Goal: Book appointment/travel/reservation

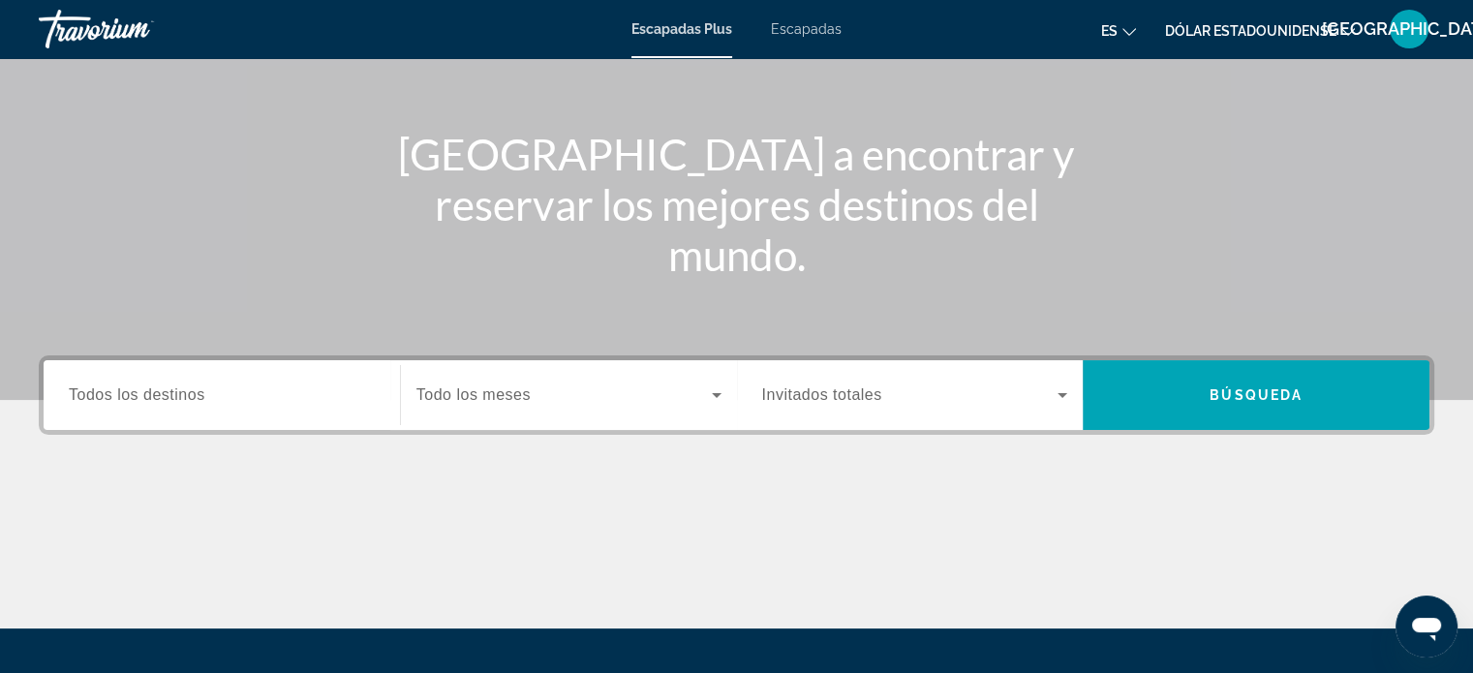
scroll to position [179, 0]
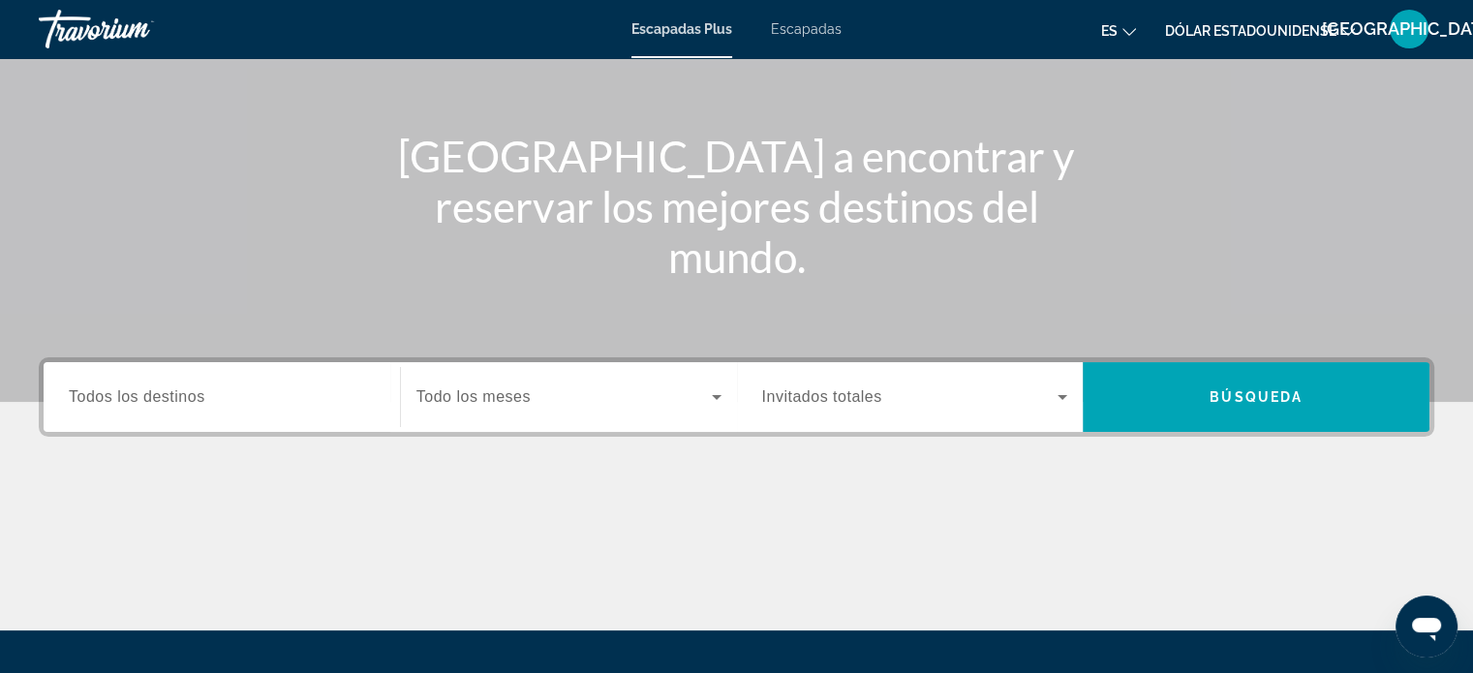
click at [228, 397] on input "Destination Todos los destinos" at bounding box center [222, 397] width 306 height 23
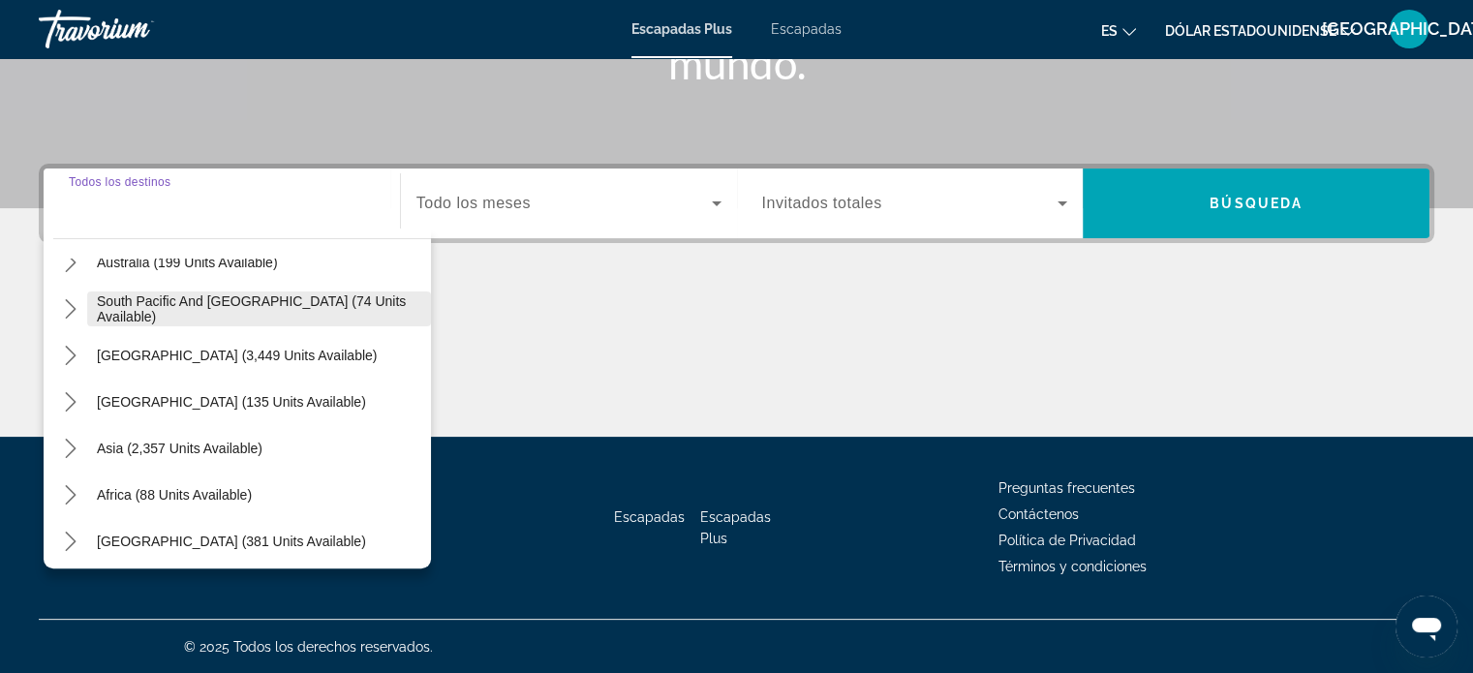
scroll to position [314, 0]
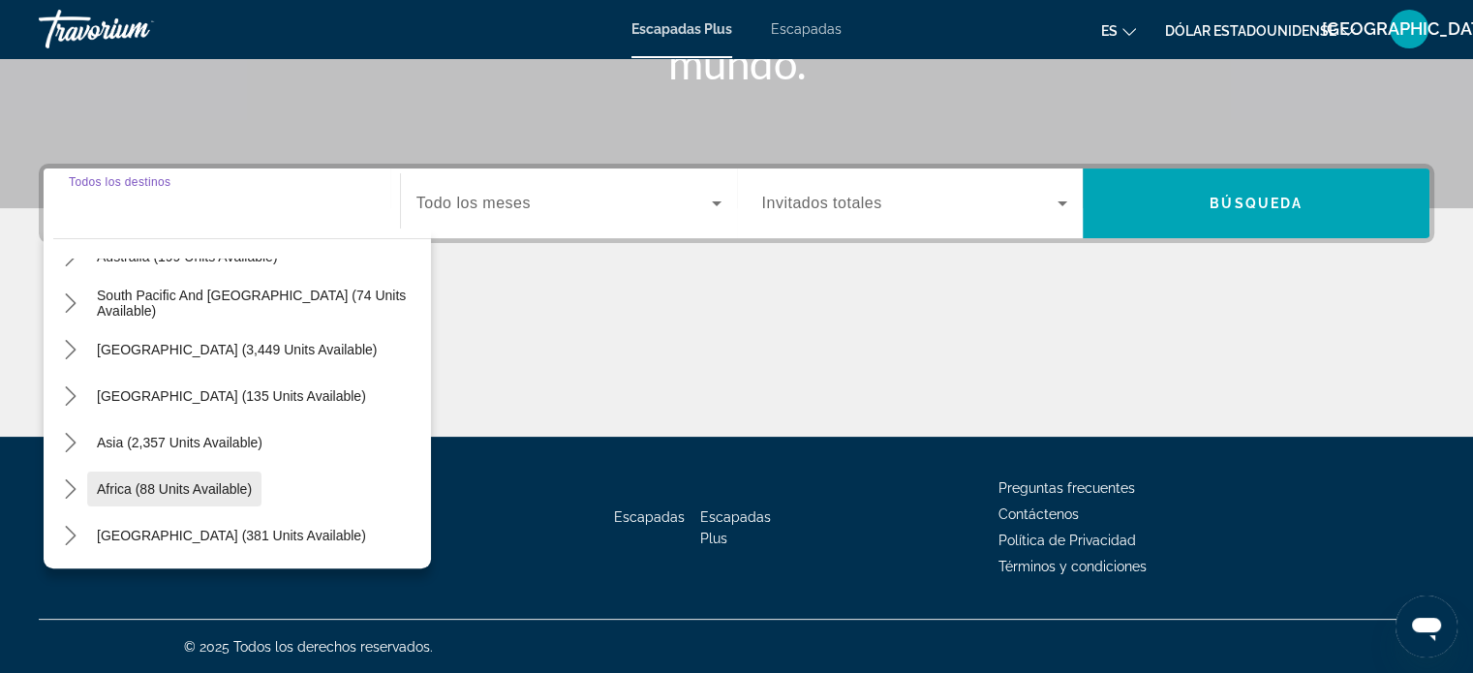
click at [192, 488] on span "Africa (88 units available)" at bounding box center [174, 488] width 155 height 15
type input "**********"
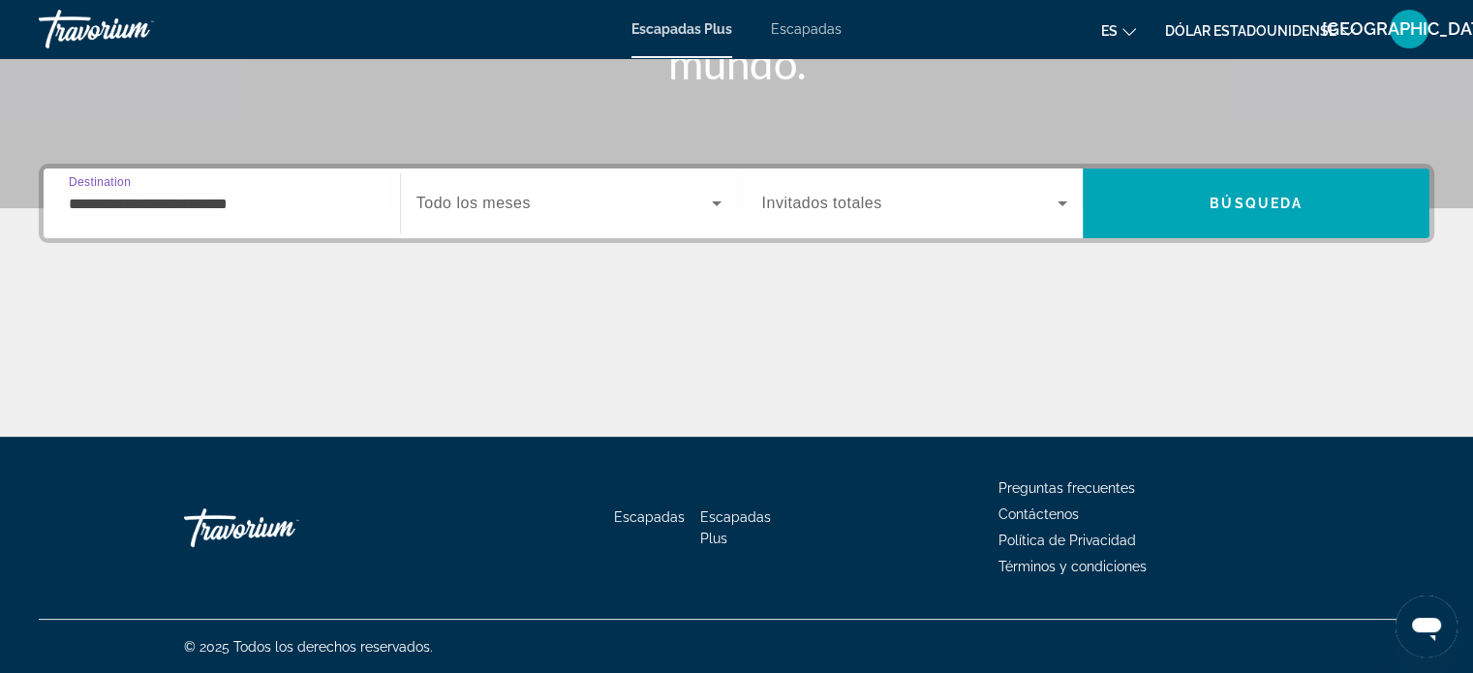
click at [711, 201] on icon "Widget de búsqueda" at bounding box center [716, 203] width 23 height 23
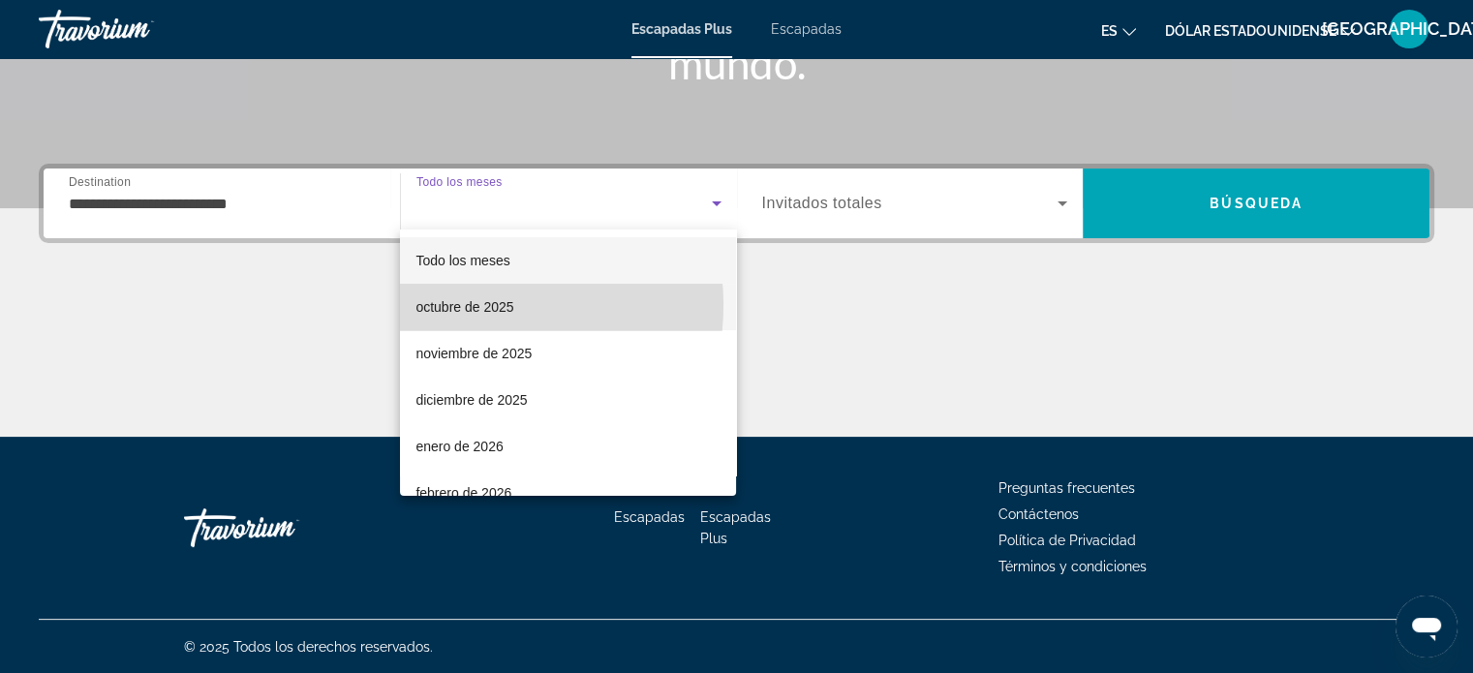
click at [472, 305] on font "octubre de 2025" at bounding box center [465, 306] width 98 height 15
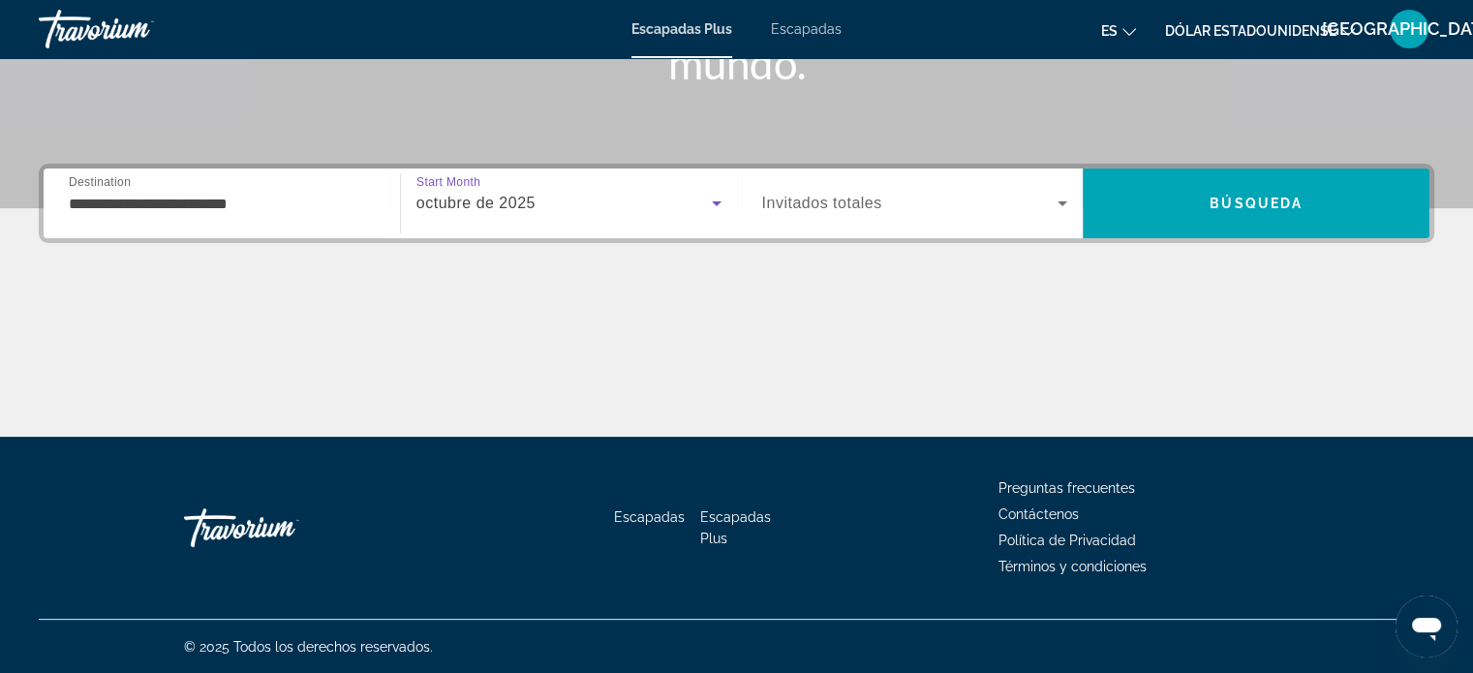
click at [1061, 201] on icon "Widget de búsqueda" at bounding box center [1062, 203] width 23 height 23
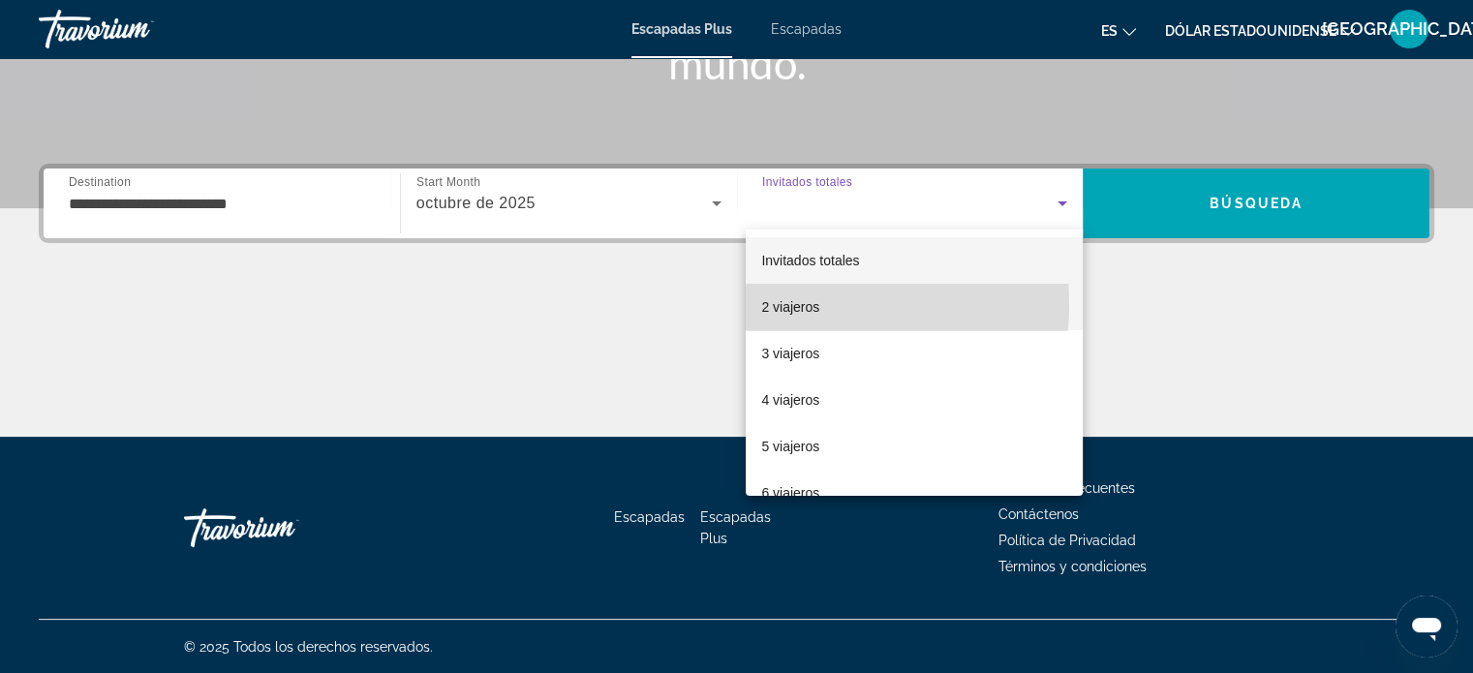
click at [788, 305] on font "2 viajeros" at bounding box center [790, 306] width 58 height 15
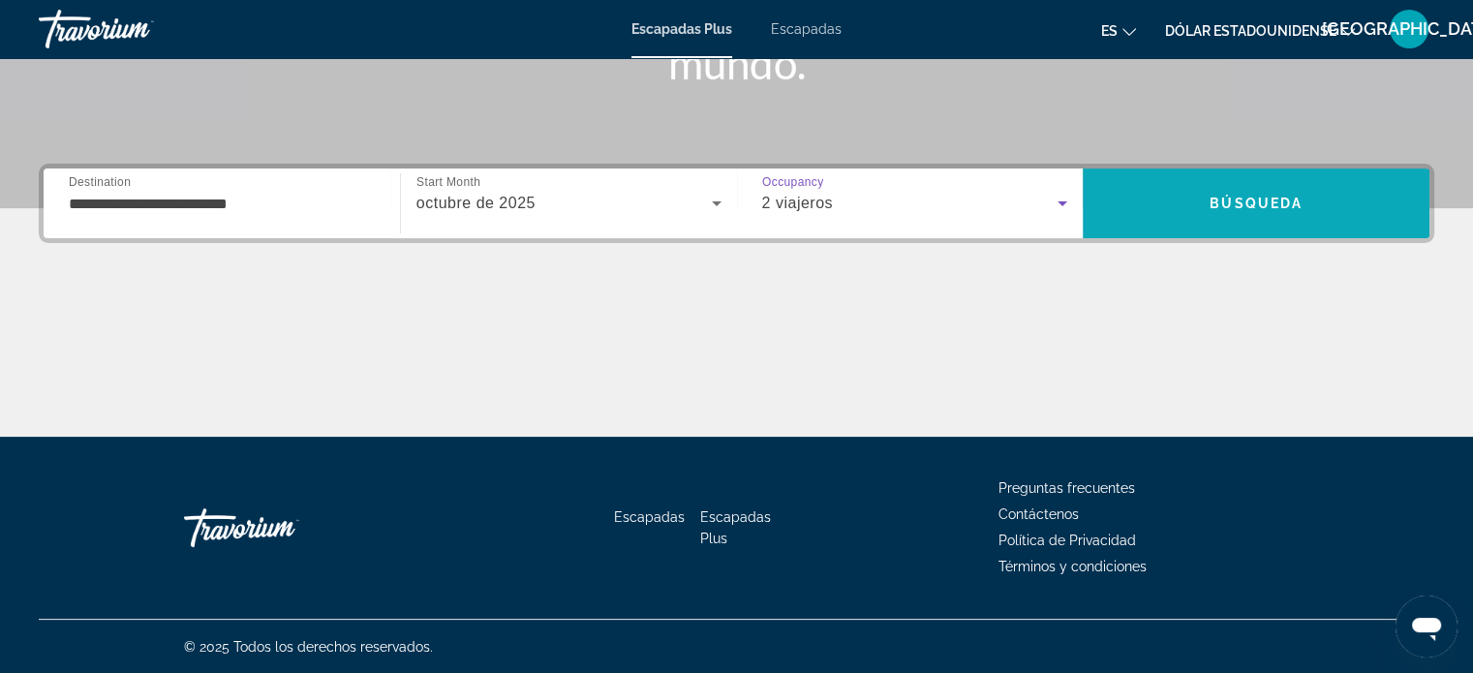
click at [1247, 197] on span "Búsqueda" at bounding box center [1256, 203] width 93 height 15
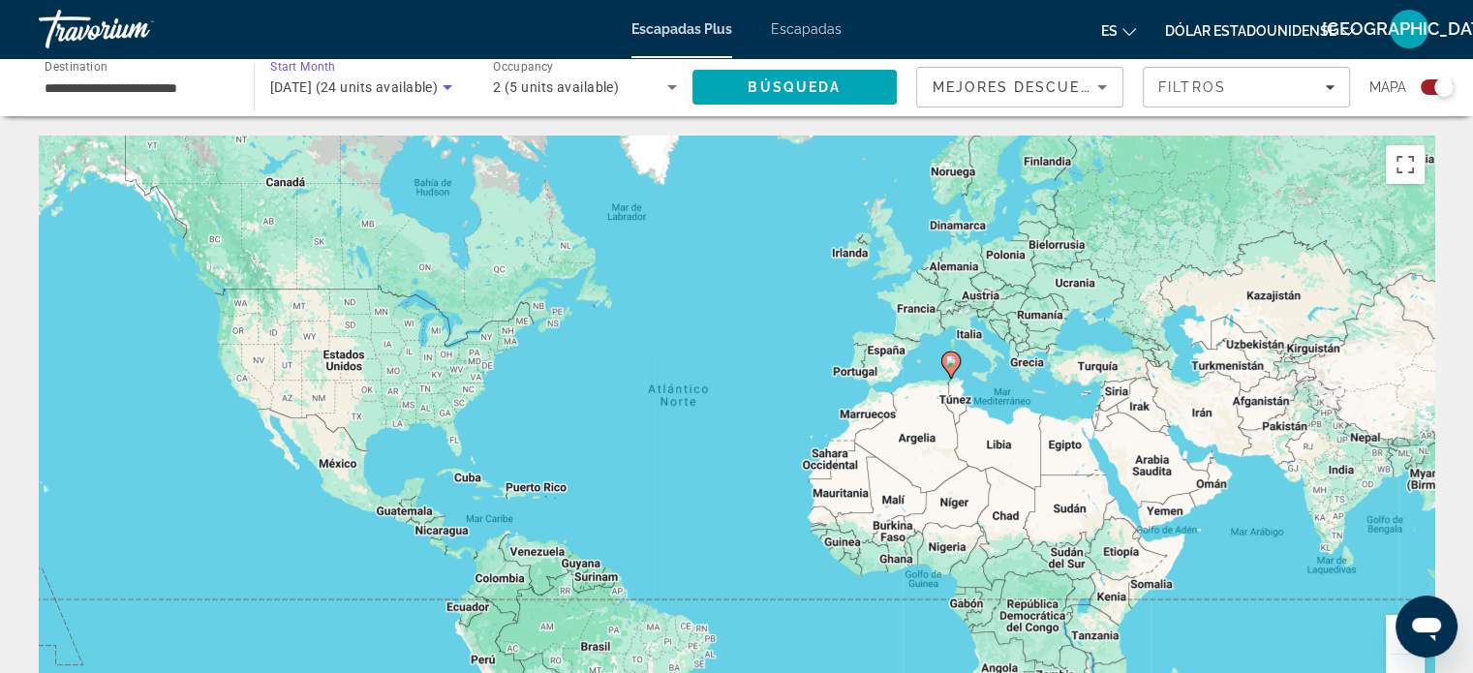
click at [447, 84] on icon "Search widget" at bounding box center [447, 87] width 23 height 23
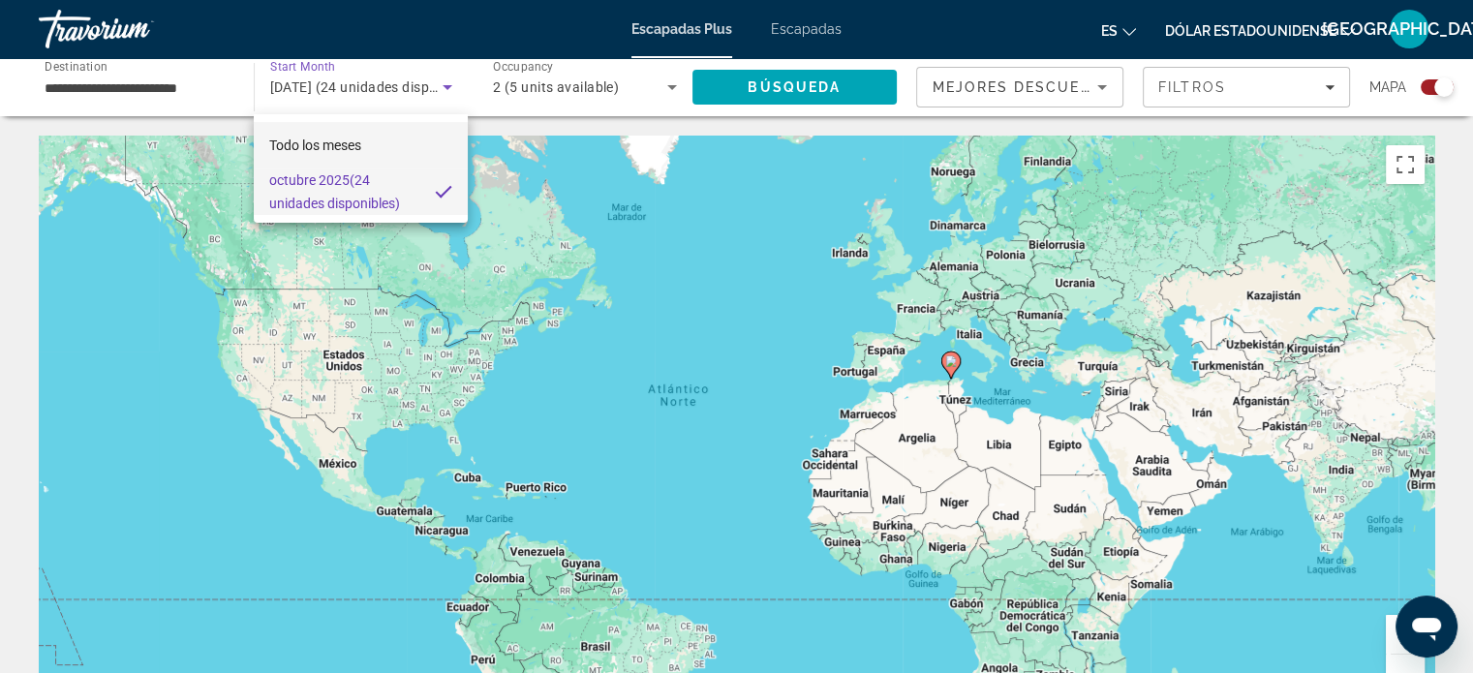
click at [329, 146] on font "Todo los meses" at bounding box center [315, 145] width 92 height 15
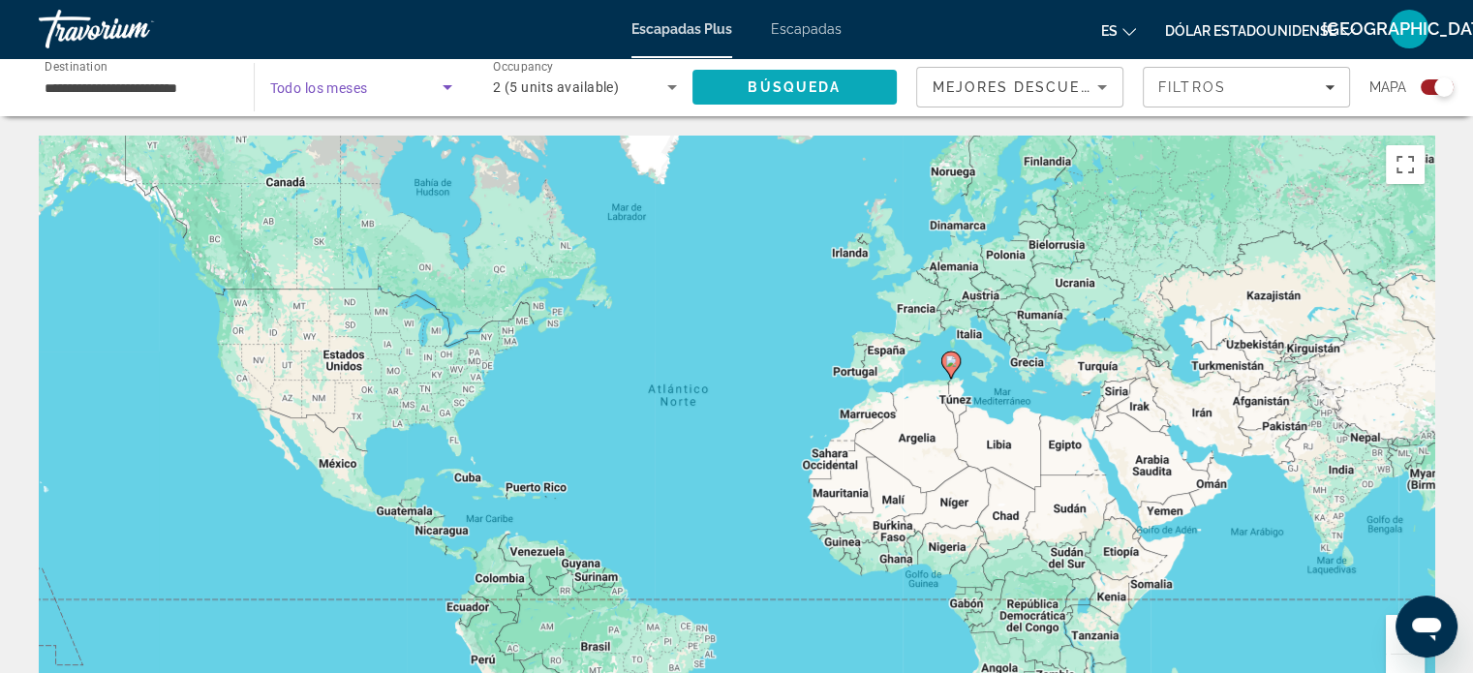
click at [799, 77] on span "Search" at bounding box center [795, 87] width 205 height 46
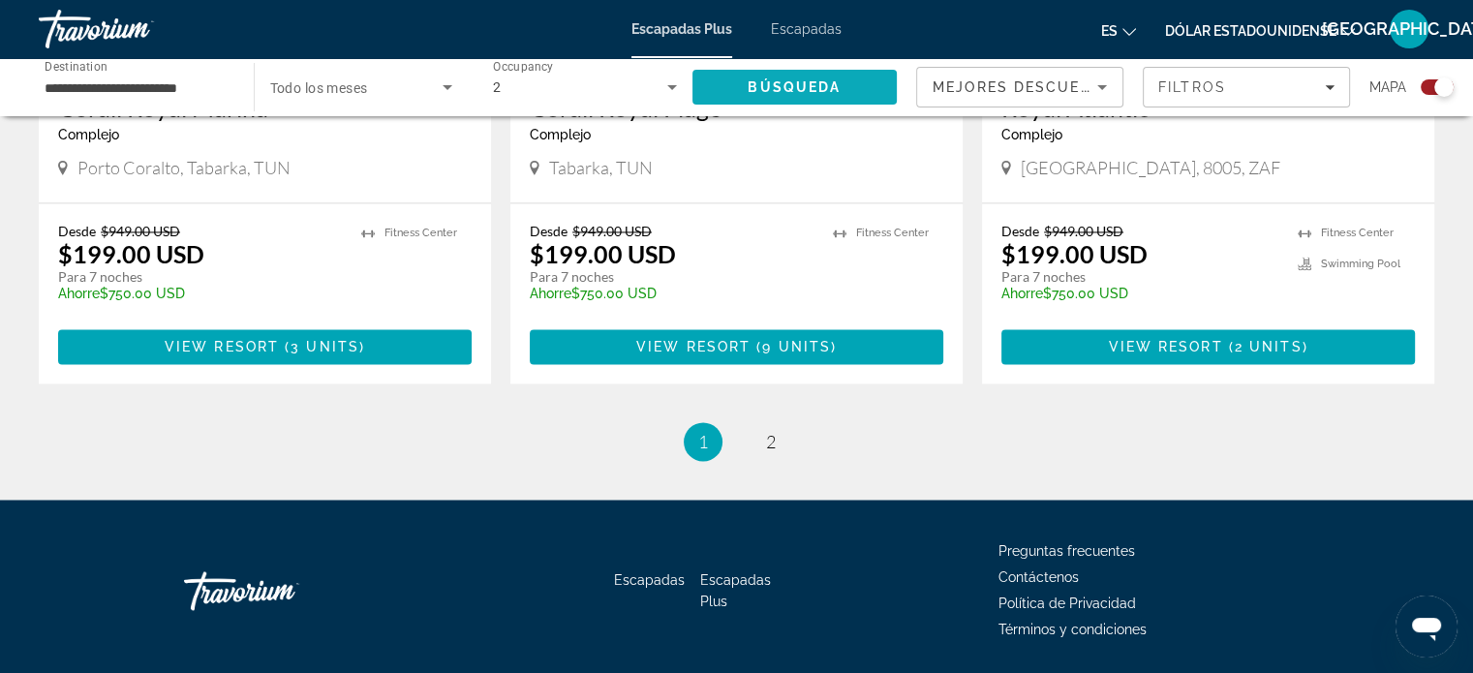
scroll to position [3060, 0]
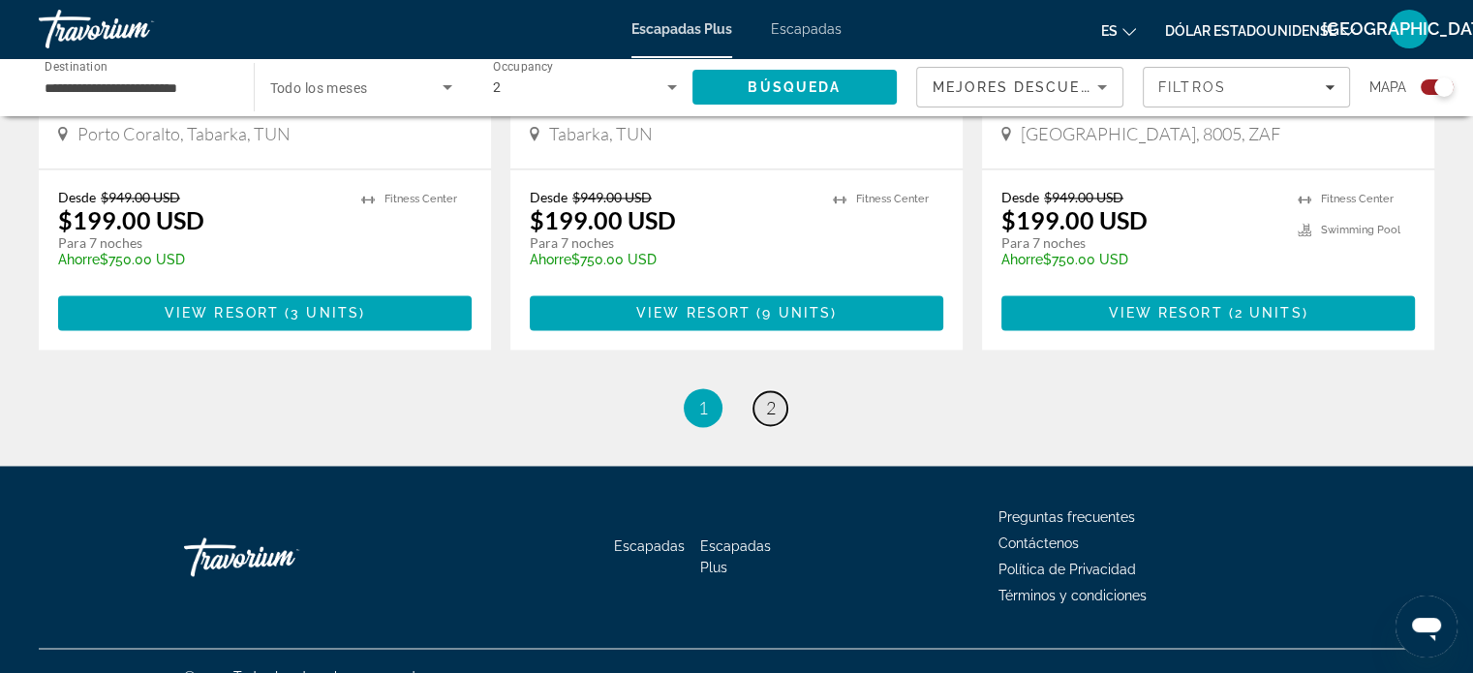
click at [769, 397] on span "2" at bounding box center [771, 407] width 10 height 21
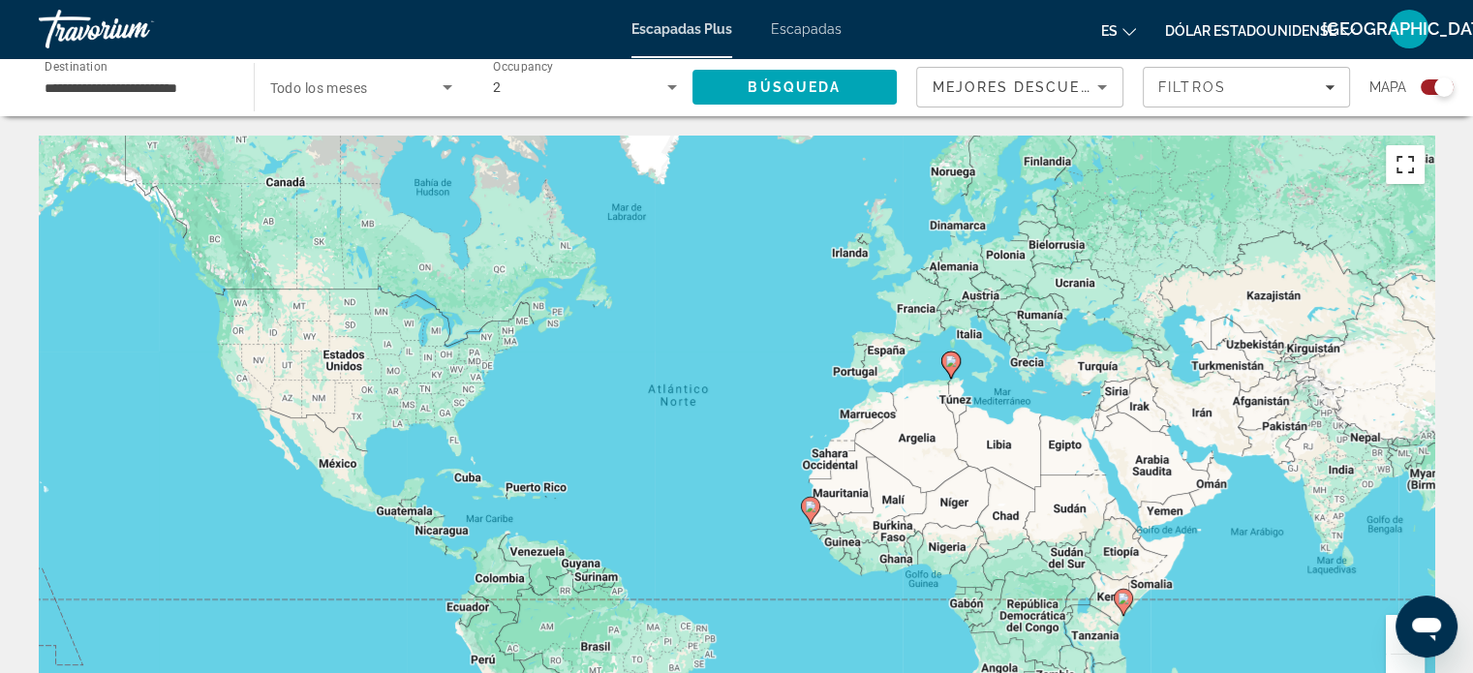
click at [1403, 161] on button "Cambiar a la vista en pantalla completa" at bounding box center [1405, 164] width 39 height 39
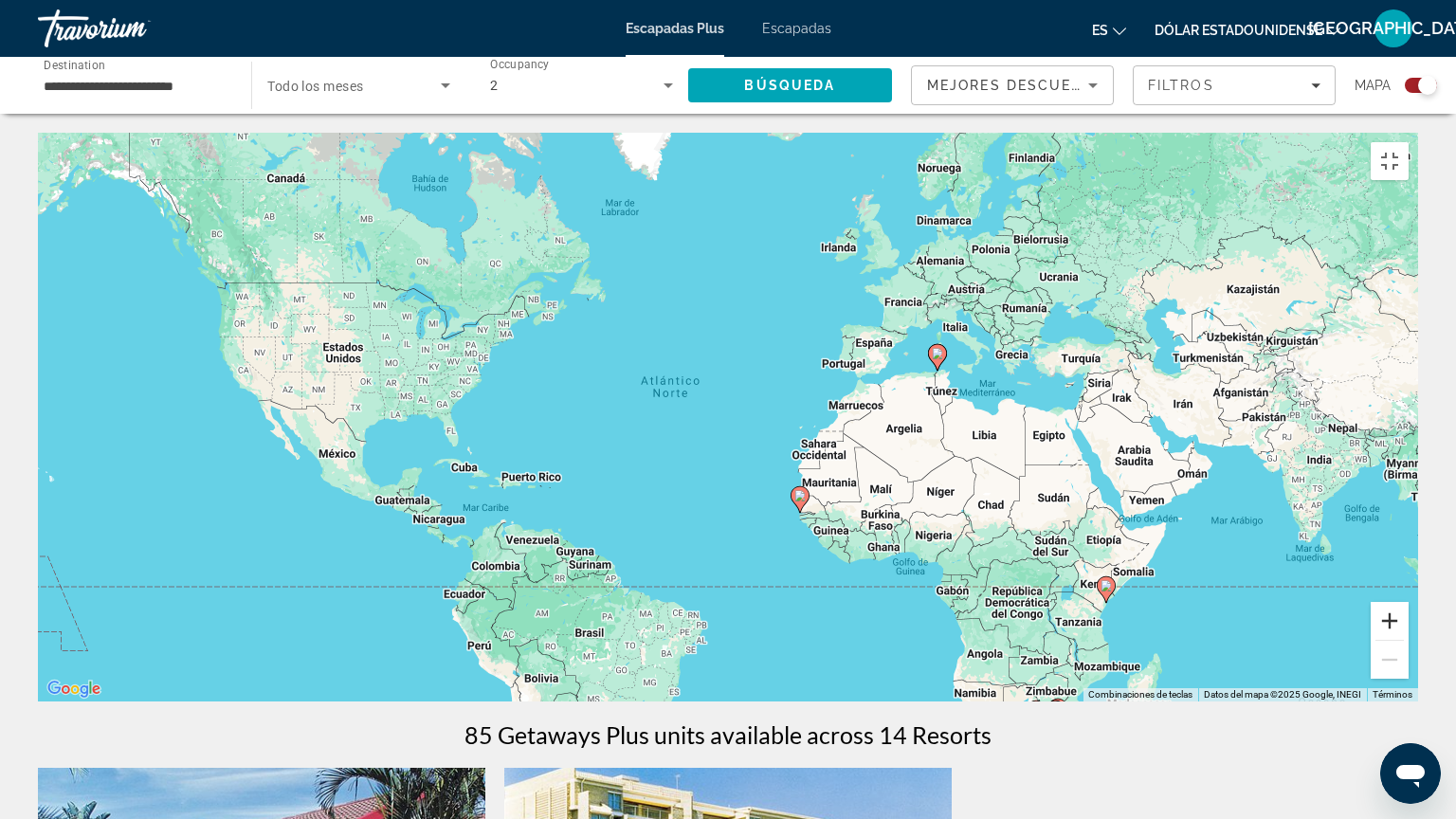
click at [1408, 640] on button "Ampliar" at bounding box center [1389, 620] width 38 height 38
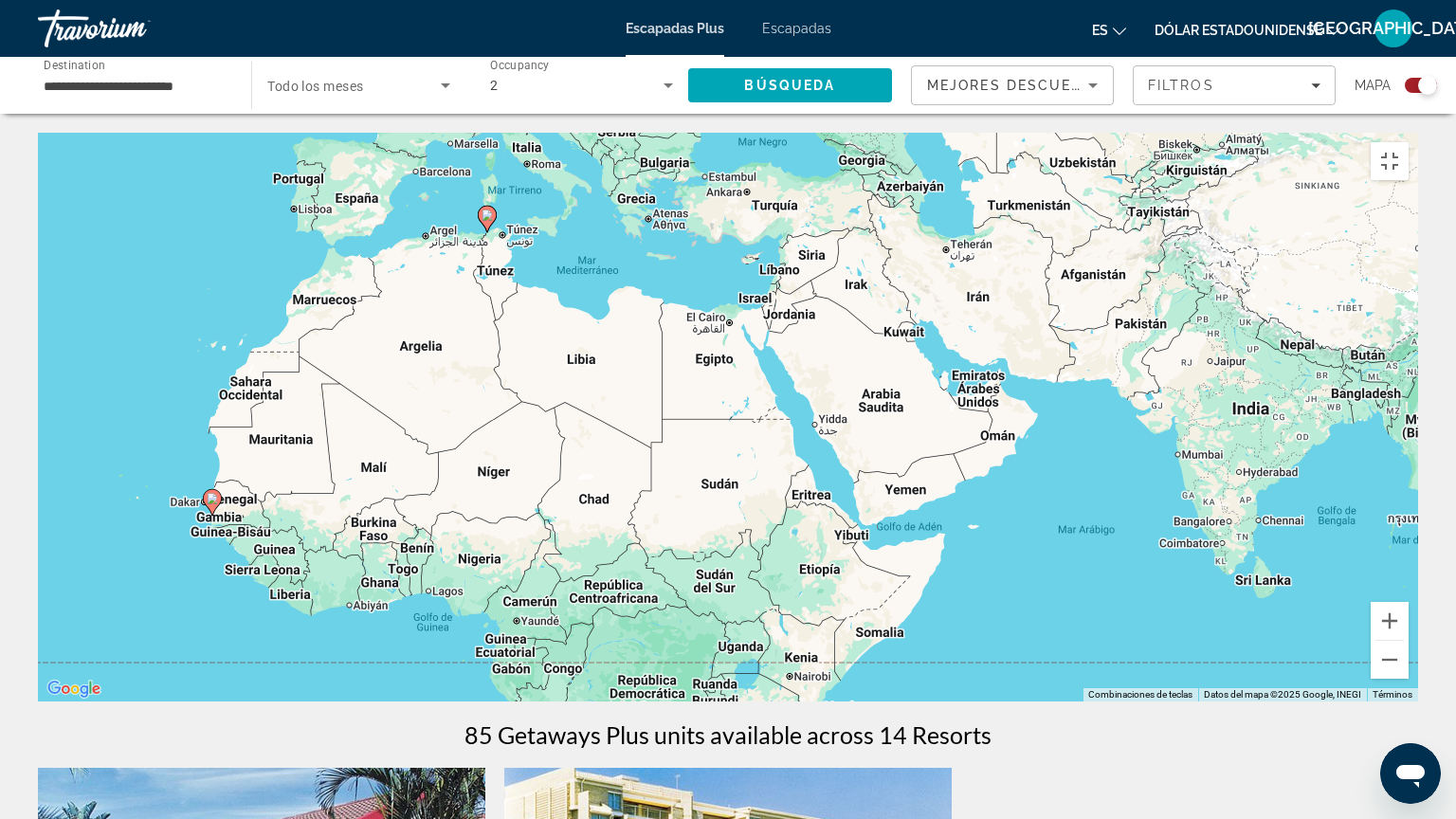
drag, startPoint x: 1256, startPoint y: 510, endPoint x: 594, endPoint y: 416, distance: 668.6
click at [594, 416] on div "Para activar la función de arrastre con el teclado, pulsa Alt + Intro. Cuando h…" at bounding box center [728, 417] width 1380 height 569
click at [771, 421] on div "Para activar la función de arrastre con el teclado, pulsa Alt + Intro. Cuando h…" at bounding box center [728, 417] width 1380 height 569
click at [862, 417] on div "Para activar la función de arrastre con el teclado, pulsa Alt + Intro. Cuando h…" at bounding box center [728, 417] width 1380 height 569
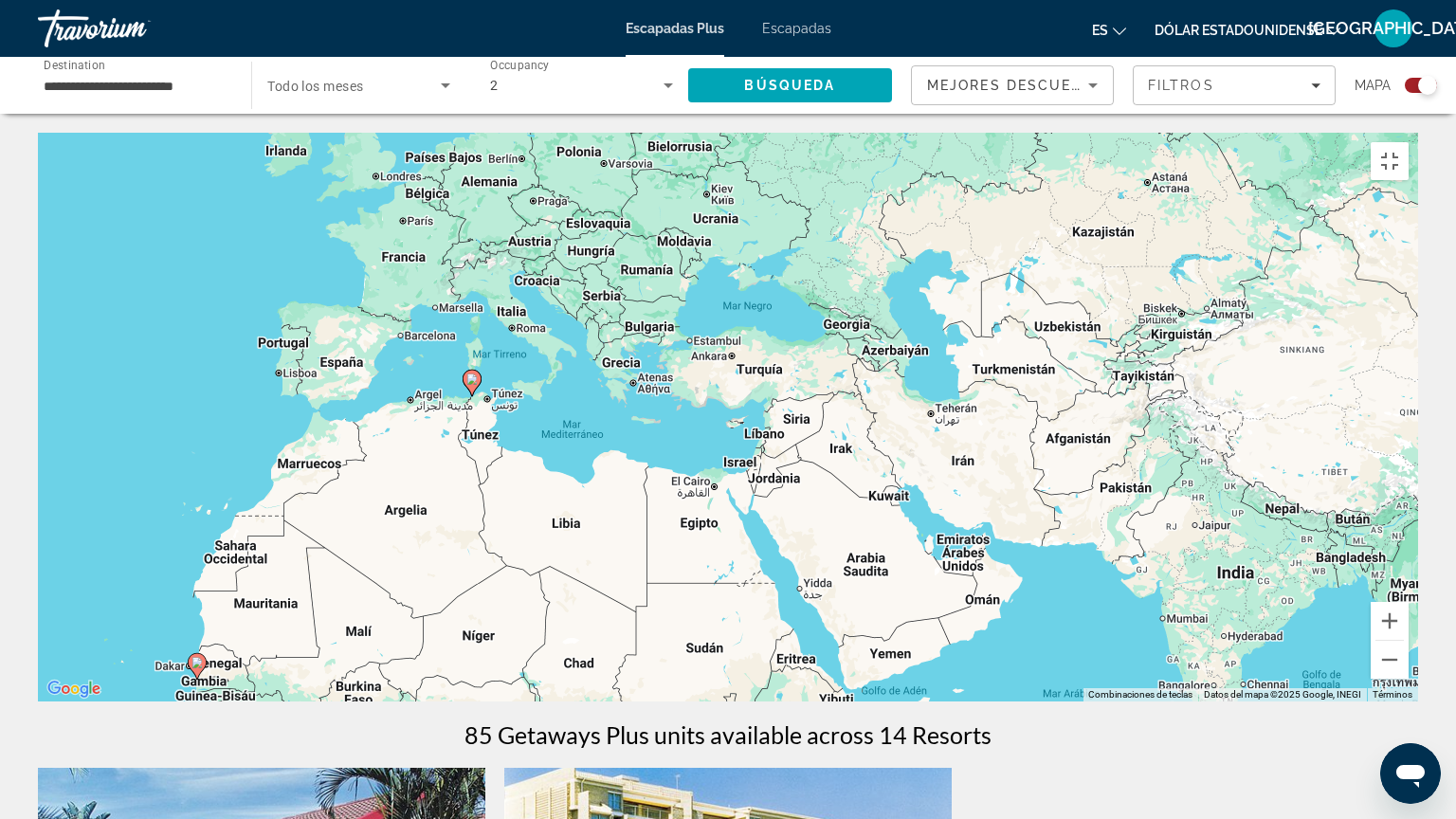
drag, startPoint x: 862, startPoint y: 417, endPoint x: 846, endPoint y: 589, distance: 172.7
click at [846, 584] on div "Para activar la función de arrastre con el teclado, pulsa Alt + Intro. Cuando h…" at bounding box center [728, 417] width 1380 height 569
click at [1408, 142] on button "Cambiar a la vista en pantalla completa" at bounding box center [1389, 160] width 38 height 38
